Goal: Task Accomplishment & Management: Use online tool/utility

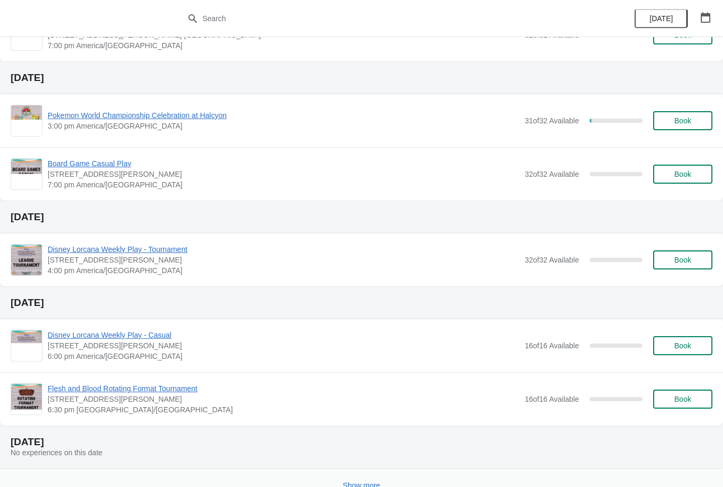
scroll to position [447, 0]
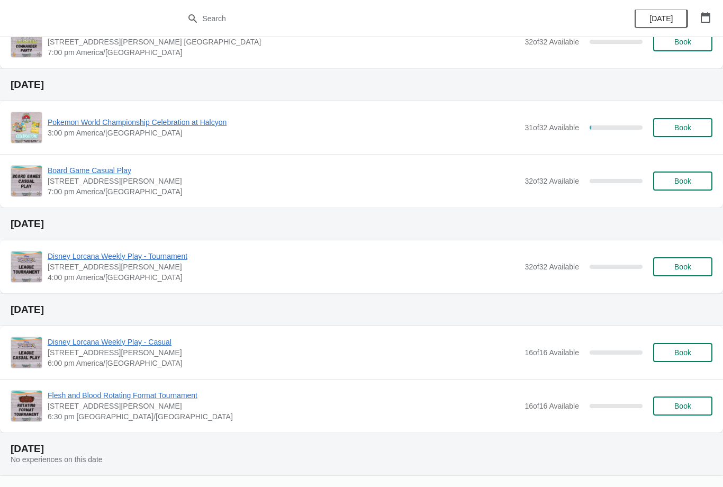
click at [183, 127] on span "Pokemon World Championship Celebration at Halcyon" at bounding box center [284, 122] width 472 height 11
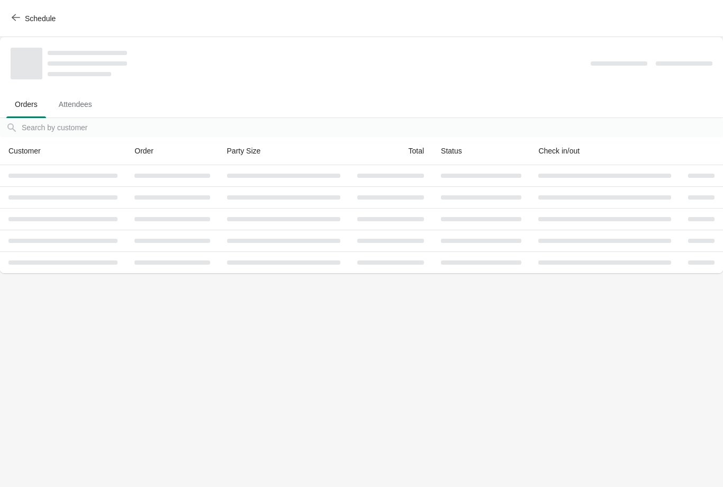
scroll to position [0, 0]
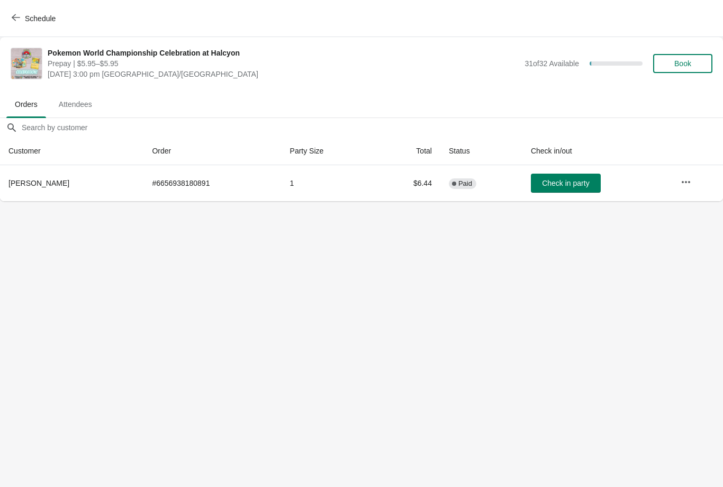
click at [685, 175] on button "button" at bounding box center [686, 182] width 19 height 19
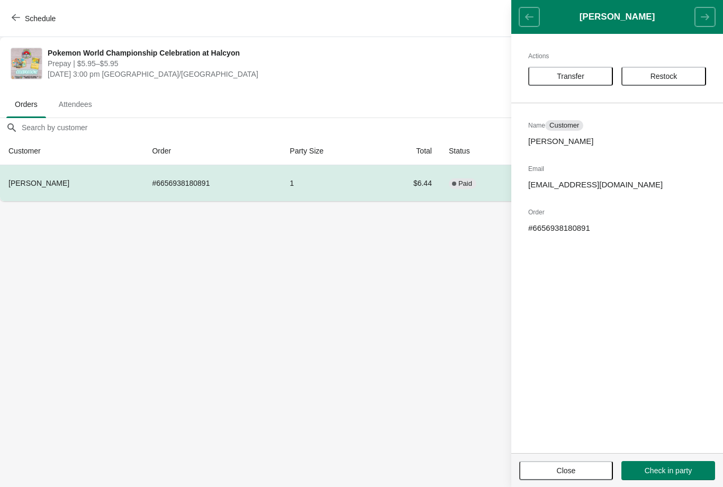
click at [406, 358] on body "Schedule Pokemon World Championship Celebration at Halcyon Prepay | $5.95–$5.95…" at bounding box center [361, 243] width 723 height 487
click at [553, 468] on span "Close" at bounding box center [566, 470] width 75 height 8
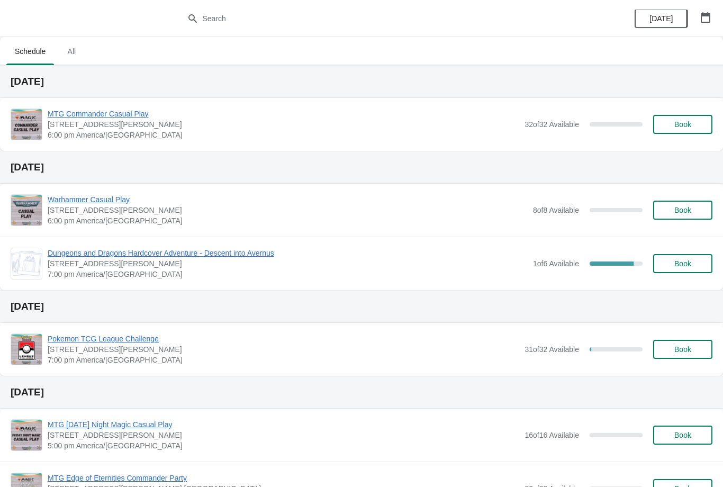
click at [706, 18] on icon "button" at bounding box center [705, 17] width 11 height 11
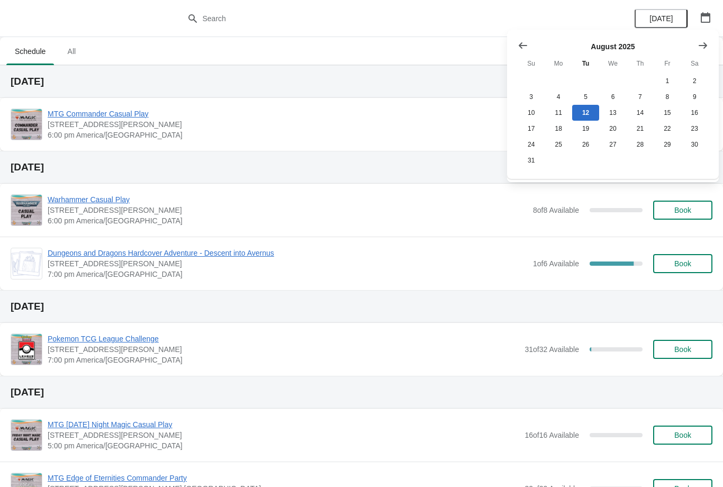
click at [708, 46] on icon "Show next month, September 2025" at bounding box center [703, 45] width 11 height 11
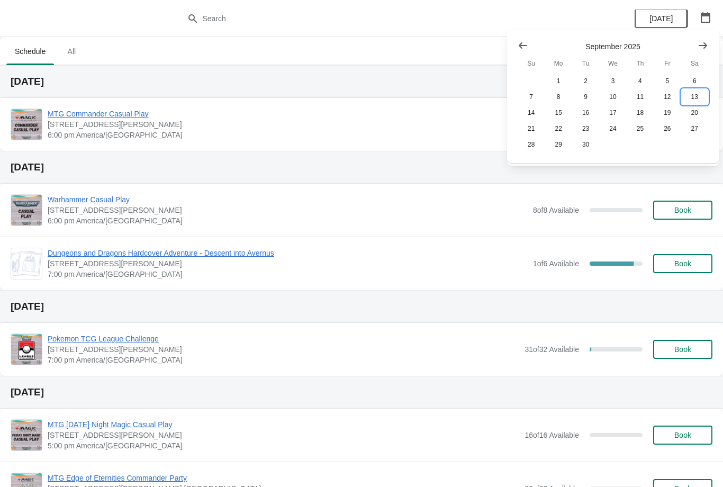
click at [699, 89] on button "13" at bounding box center [694, 97] width 27 height 16
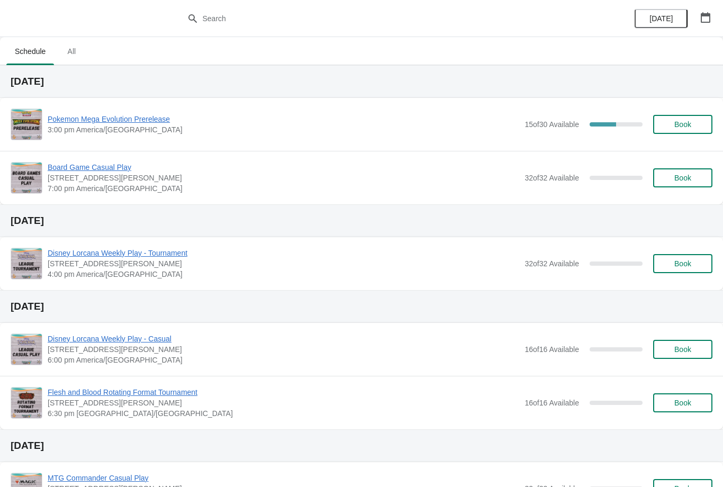
click at [146, 120] on span "Pokemon Mega Evolution Prerelease" at bounding box center [284, 119] width 472 height 11
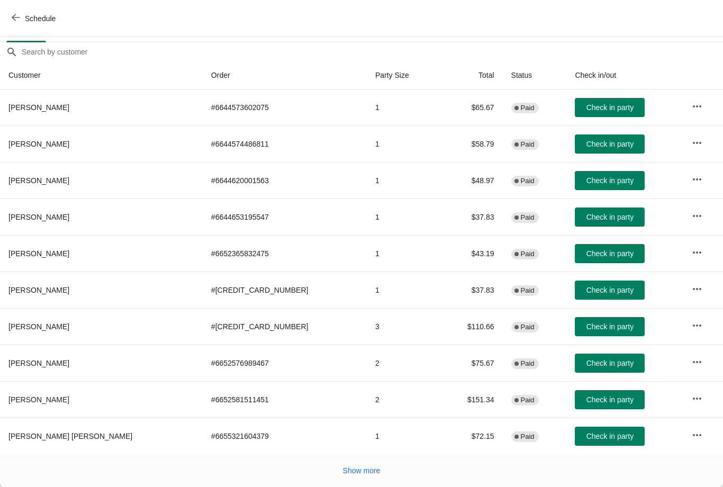
scroll to position [76, 0]
click at [358, 465] on button "Show more" at bounding box center [362, 470] width 46 height 19
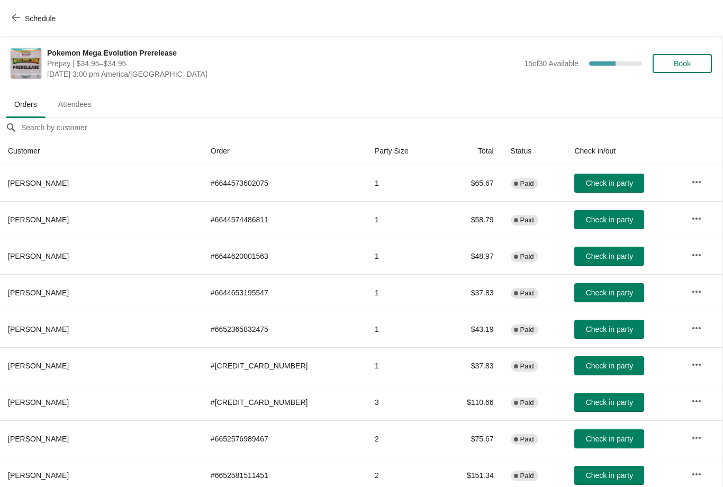
scroll to position [0, 1]
click at [21, 16] on span "Schedule" at bounding box center [35, 18] width 42 height 10
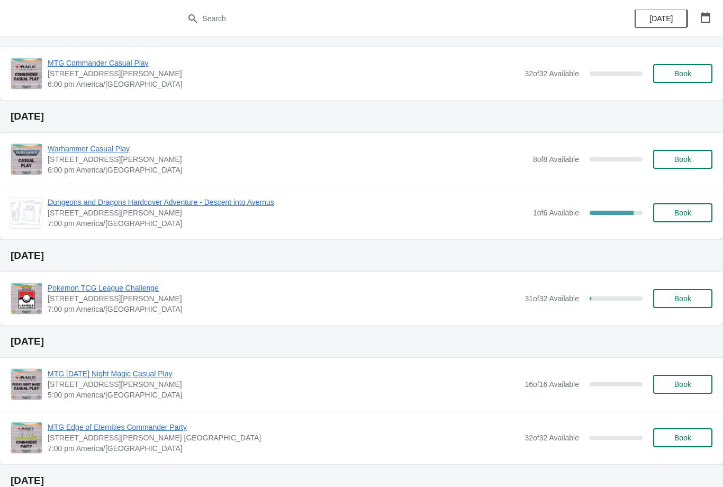
scroll to position [47, 0]
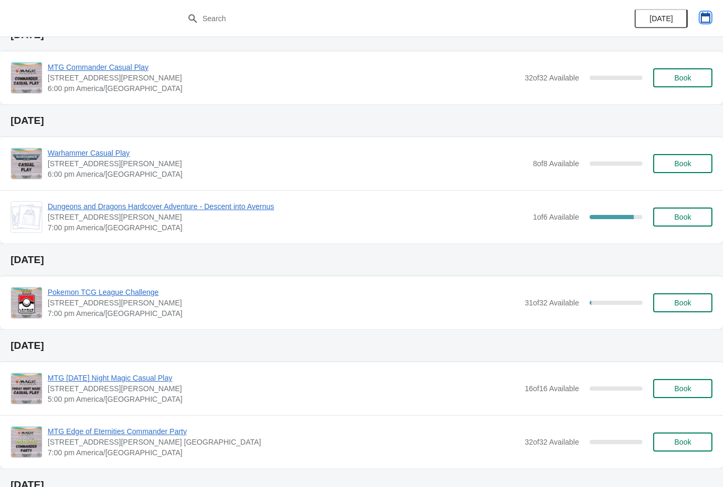
click at [708, 17] on icon "button" at bounding box center [705, 17] width 11 height 11
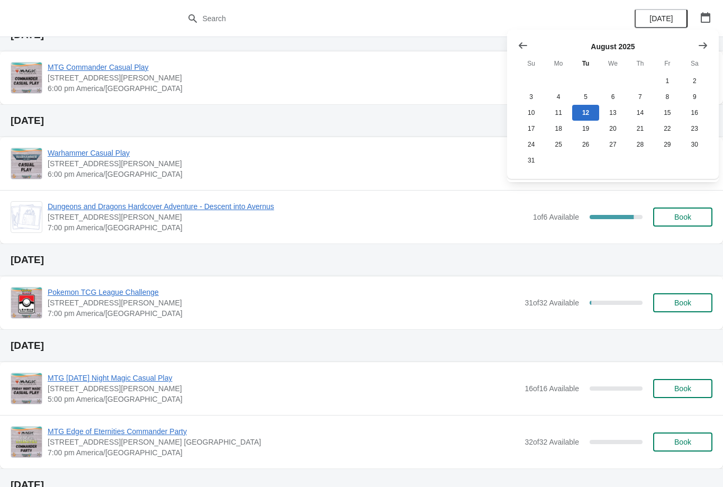
click at [708, 38] on button "Show next month, September 2025" at bounding box center [703, 45] width 19 height 19
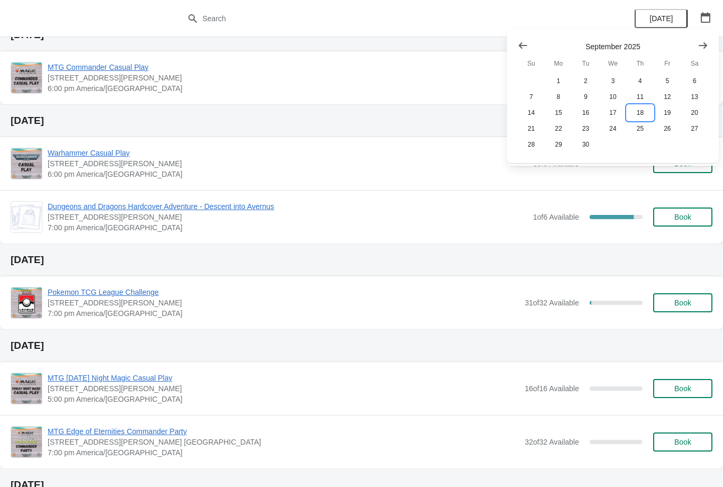
click at [639, 112] on button "18" at bounding box center [640, 113] width 27 height 16
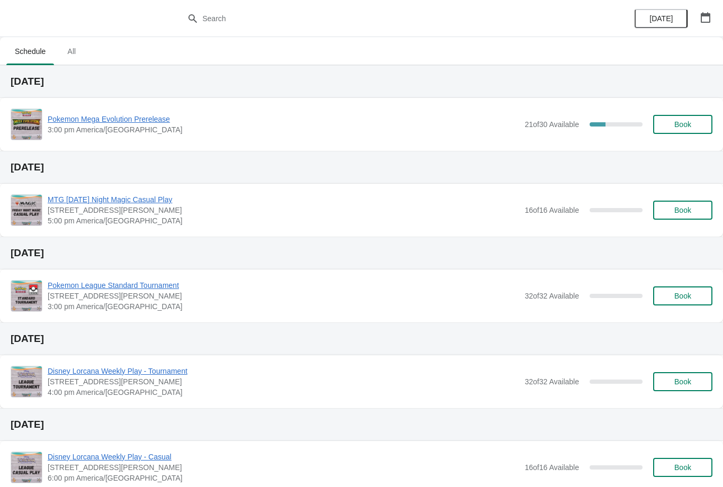
click at [132, 123] on span "Pokemon Mega Evolution Prerelease" at bounding box center [284, 119] width 472 height 11
